Goal: Navigation & Orientation: Find specific page/section

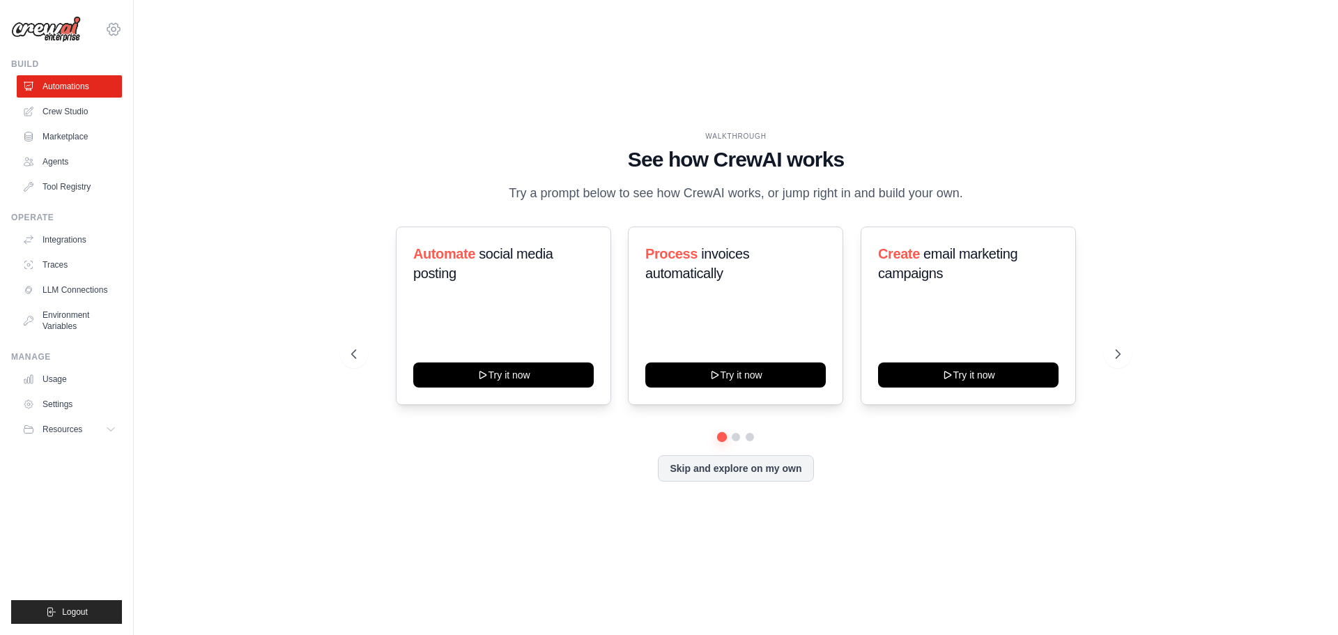
click at [116, 29] on icon at bounding box center [113, 29] width 17 height 17
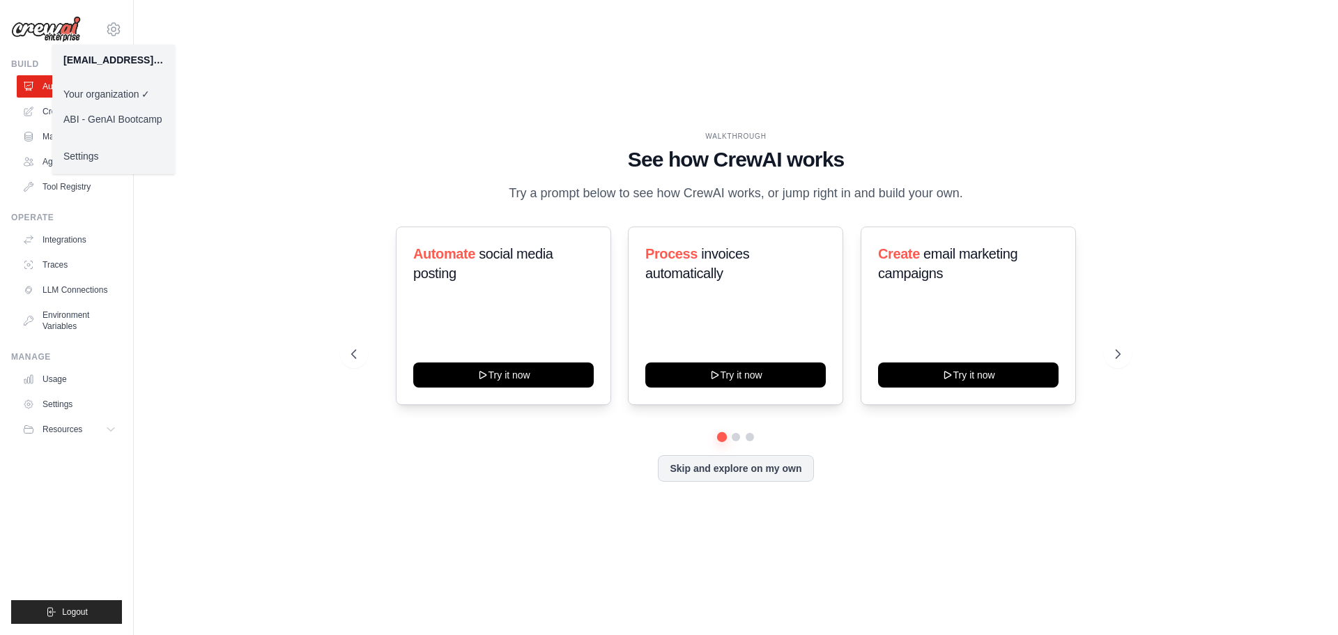
click at [123, 112] on link "ABI - GenAI Bootcamp" at bounding box center [113, 119] width 123 height 25
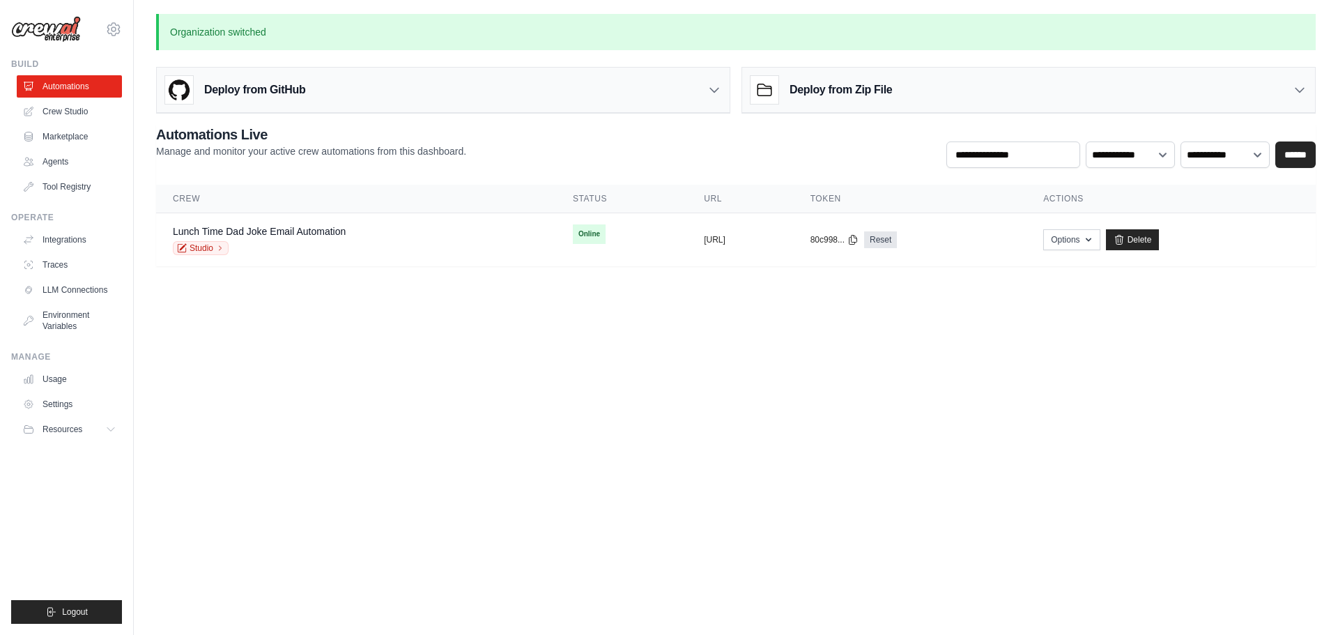
click at [108, 20] on div "[EMAIL_ADDRESS][DOMAIN_NAME] Your organization ABI - GenAI Bootcamp ✓ Settings" at bounding box center [66, 22] width 111 height 45
click at [112, 26] on icon at bounding box center [113, 29] width 17 height 17
